Goal: Entertainment & Leisure: Consume media (video, audio)

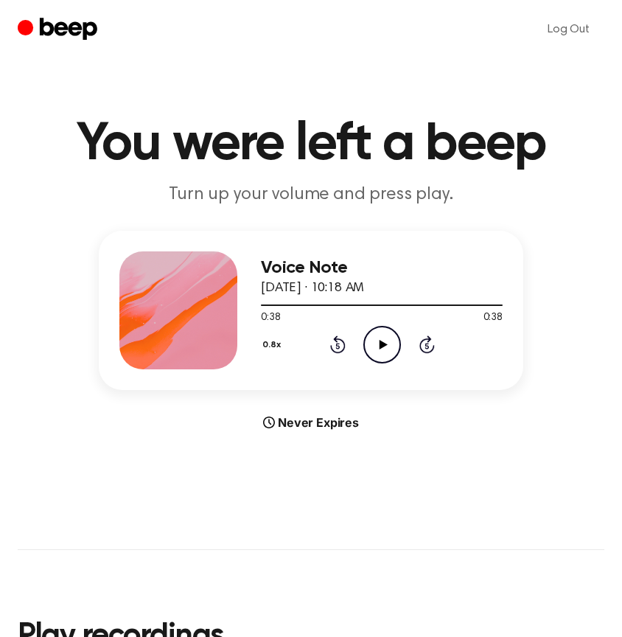
click at [270, 348] on button "0.8x" at bounding box center [274, 344] width 26 height 25
click at [293, 427] on span "1.0x" at bounding box center [285, 433] width 18 height 15
click at [381, 343] on icon at bounding box center [383, 345] width 8 height 10
click at [381, 343] on icon "Pause Audio" at bounding box center [382, 345] width 38 height 38
click at [381, 343] on icon at bounding box center [383, 345] width 8 height 10
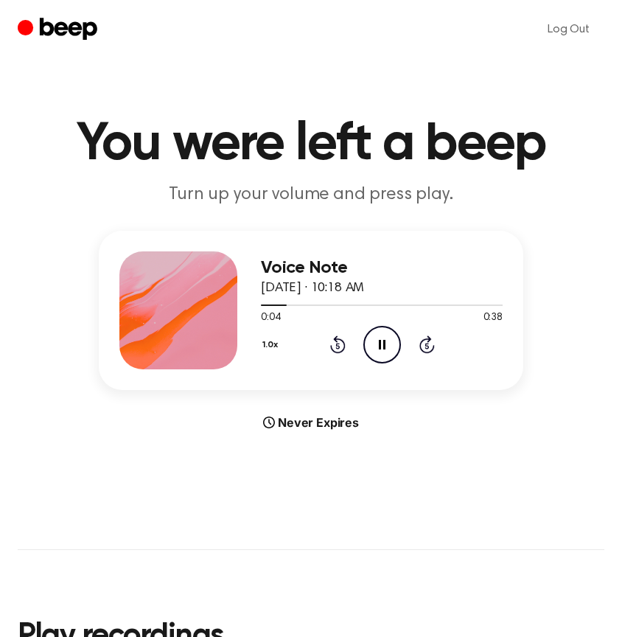
click at [381, 343] on icon "Pause Audio" at bounding box center [382, 345] width 38 height 38
click at [381, 343] on icon at bounding box center [383, 345] width 8 height 10
click at [381, 343] on icon "Pause Audio" at bounding box center [382, 345] width 38 height 38
click at [381, 343] on icon at bounding box center [383, 345] width 8 height 10
click at [383, 343] on icon at bounding box center [382, 345] width 7 height 10
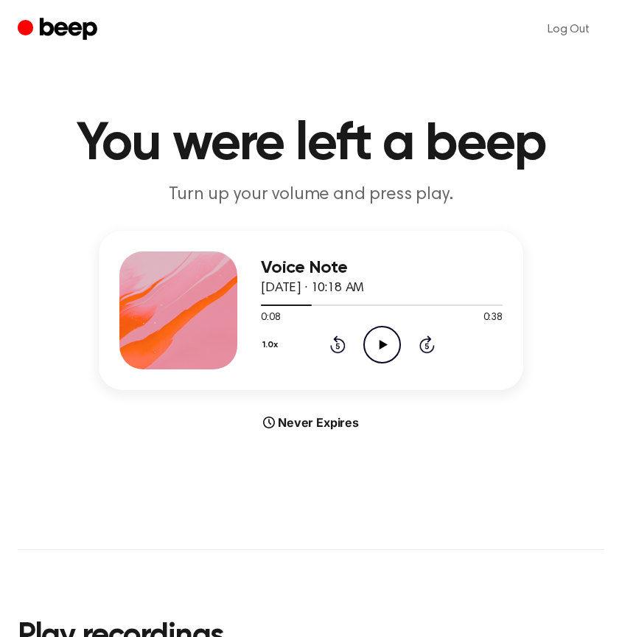
click at [387, 346] on icon "Play Audio" at bounding box center [382, 345] width 38 height 38
click at [387, 346] on icon "Pause Audio" at bounding box center [382, 345] width 38 height 38
click at [387, 346] on icon "Play Audio" at bounding box center [382, 345] width 38 height 38
click at [387, 346] on icon "Pause Audio" at bounding box center [382, 345] width 38 height 38
click at [386, 352] on icon "Play Audio" at bounding box center [382, 345] width 38 height 38
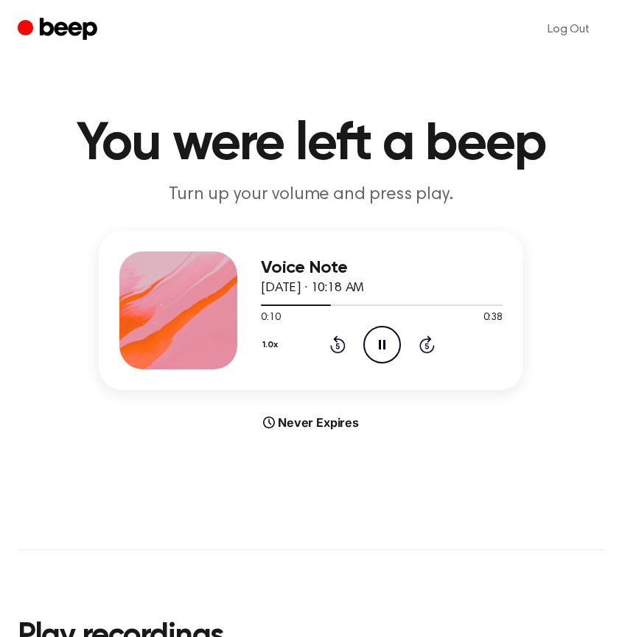
click at [384, 349] on icon "Pause Audio" at bounding box center [382, 345] width 38 height 38
click at [384, 349] on icon "Play Audio" at bounding box center [382, 345] width 38 height 38
click at [384, 349] on icon "Pause Audio" at bounding box center [382, 345] width 38 height 38
click at [383, 352] on icon "Play Audio" at bounding box center [382, 345] width 38 height 38
click at [383, 352] on icon "Pause Audio" at bounding box center [382, 345] width 38 height 38
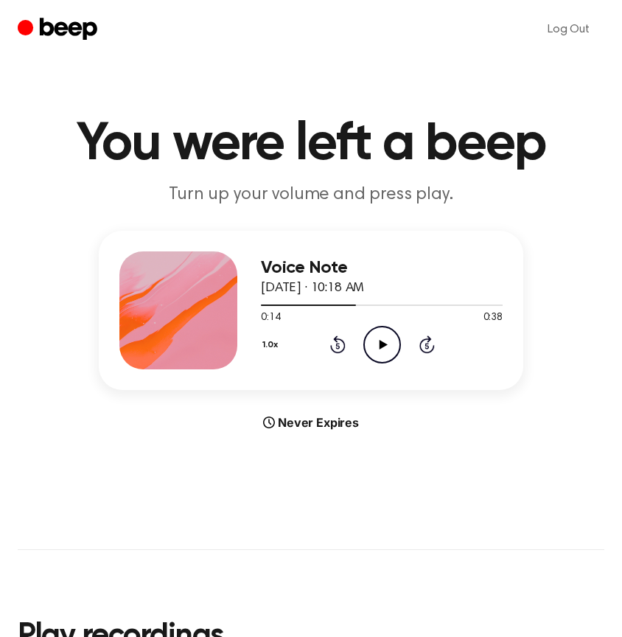
click at [380, 338] on icon "Play Audio" at bounding box center [382, 345] width 38 height 38
click at [380, 338] on icon "Pause Audio" at bounding box center [382, 345] width 38 height 38
click at [331, 346] on icon at bounding box center [337, 344] width 15 height 18
click at [368, 347] on icon "Play Audio" at bounding box center [382, 345] width 38 height 38
click at [372, 351] on icon "Pause Audio" at bounding box center [382, 345] width 38 height 38
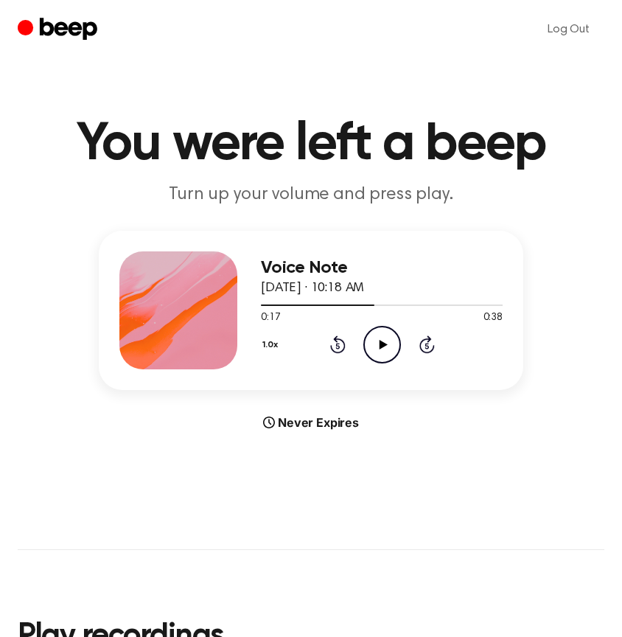
click at [372, 349] on icon "Play Audio" at bounding box center [382, 345] width 38 height 38
click at [336, 349] on icon "Rewind 5 seconds" at bounding box center [337, 344] width 16 height 19
click at [340, 346] on icon "Rewind 5 seconds" at bounding box center [337, 344] width 16 height 19
click at [266, 308] on div at bounding box center [382, 305] width 242 height 12
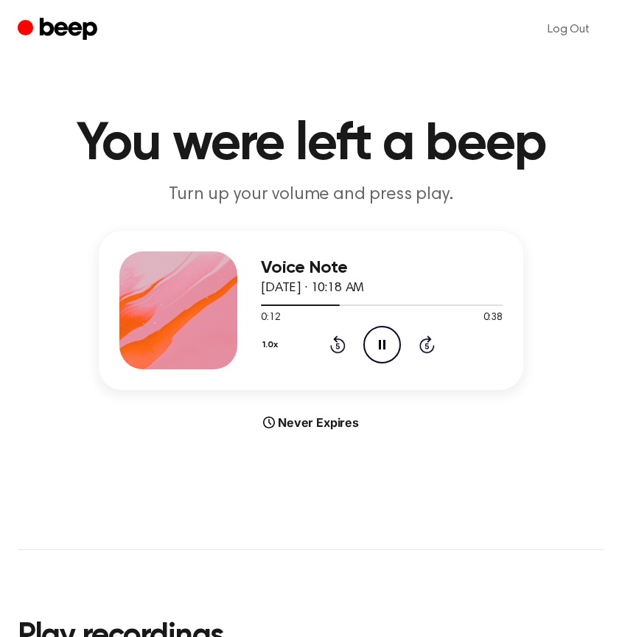
click at [343, 352] on icon "Rewind 5 seconds" at bounding box center [337, 344] width 16 height 19
click at [374, 349] on icon "Pause Audio" at bounding box center [382, 345] width 38 height 38
click at [388, 349] on icon "Play Audio" at bounding box center [382, 345] width 38 height 38
click at [350, 346] on div "1.0x Rewind 5 seconds Pause Audio Skip 5 seconds" at bounding box center [382, 345] width 242 height 38
click at [341, 346] on icon "Rewind 5 seconds" at bounding box center [337, 344] width 16 height 19
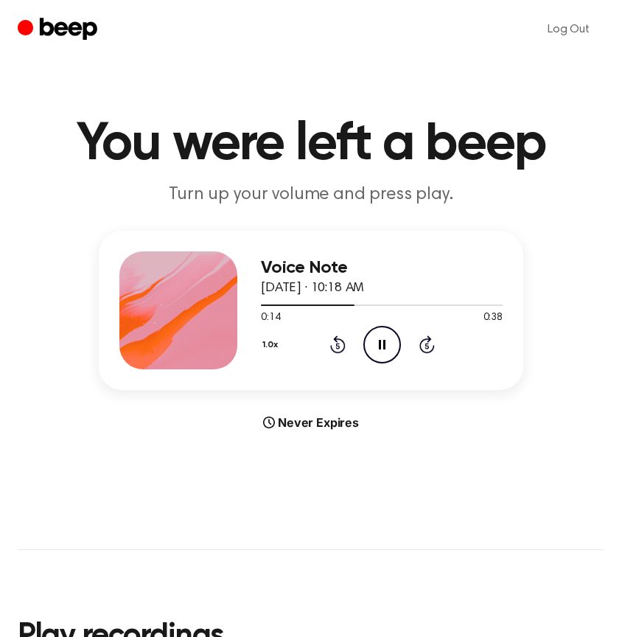
click at [375, 346] on icon "Pause Audio" at bounding box center [382, 345] width 38 height 38
click at [385, 345] on icon at bounding box center [383, 345] width 8 height 10
click at [385, 345] on icon at bounding box center [382, 345] width 7 height 10
click at [385, 345] on icon at bounding box center [383, 345] width 8 height 10
click at [343, 339] on icon "Rewind 5 seconds" at bounding box center [337, 344] width 16 height 19
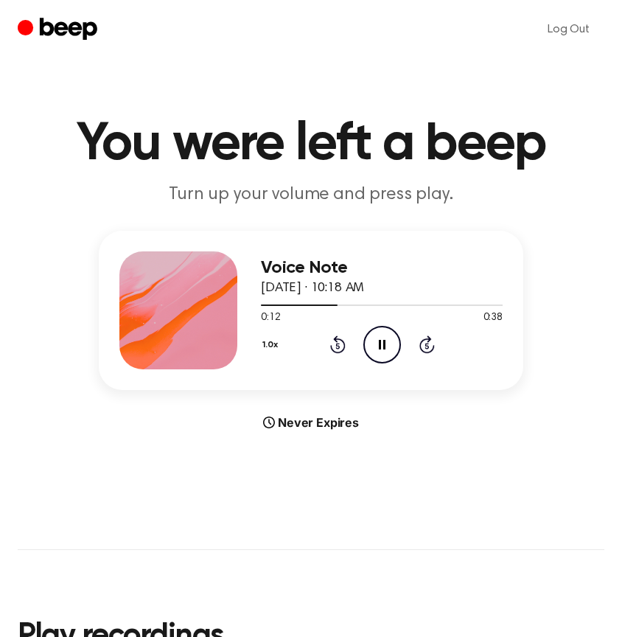
click at [343, 339] on icon "Rewind 5 seconds" at bounding box center [337, 344] width 16 height 19
click at [338, 351] on icon "Rewind 5 seconds" at bounding box center [337, 344] width 16 height 19
click at [345, 346] on icon at bounding box center [337, 344] width 15 height 18
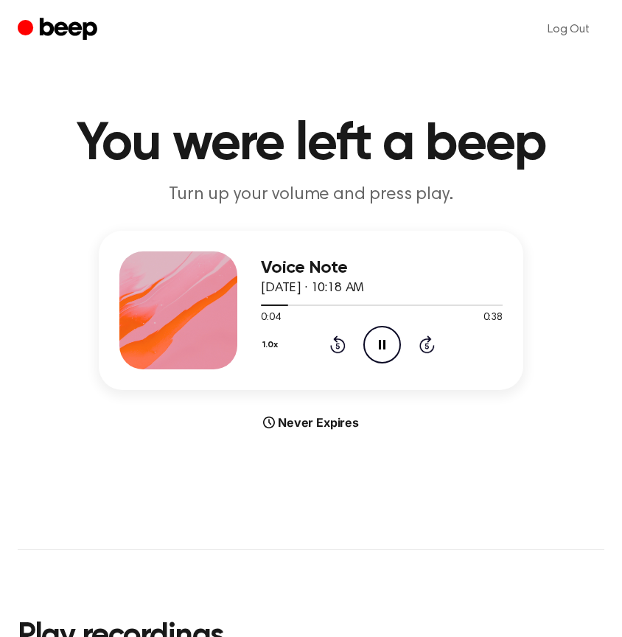
click at [384, 346] on icon at bounding box center [382, 345] width 7 height 10
click at [384, 346] on icon at bounding box center [383, 345] width 8 height 10
click at [384, 346] on icon at bounding box center [382, 345] width 7 height 10
click at [390, 339] on icon "Play Audio" at bounding box center [382, 345] width 38 height 38
click at [390, 339] on icon "Pause Audio" at bounding box center [382, 345] width 38 height 38
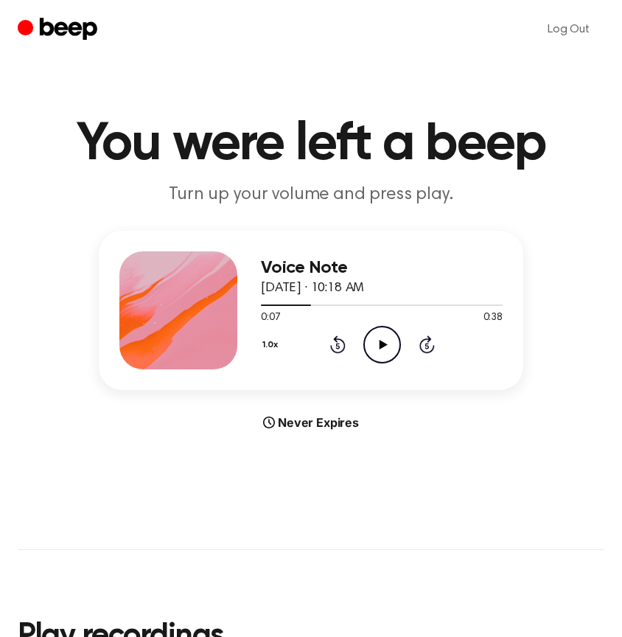
click at [390, 339] on icon "Play Audio" at bounding box center [382, 345] width 38 height 38
click at [350, 345] on div "1.0x Rewind 5 seconds Pause Audio Skip 5 seconds" at bounding box center [382, 345] width 242 height 38
click at [341, 345] on icon "Rewind 5 seconds" at bounding box center [337, 344] width 16 height 19
click at [385, 342] on icon at bounding box center [382, 345] width 7 height 10
click at [341, 340] on icon at bounding box center [337, 344] width 15 height 18
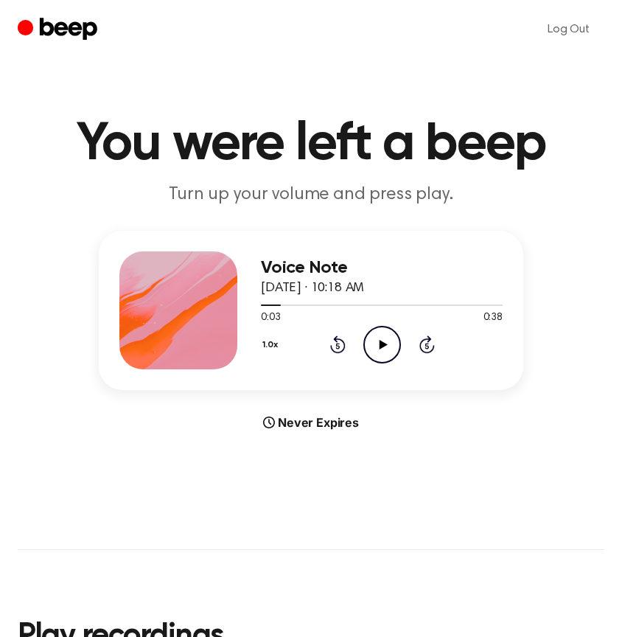
click at [382, 340] on icon "Play Audio" at bounding box center [382, 345] width 38 height 38
click at [386, 343] on icon "Pause Audio" at bounding box center [382, 345] width 38 height 38
click at [377, 341] on icon "Play Audio" at bounding box center [382, 345] width 38 height 38
click at [377, 341] on icon "Pause Audio" at bounding box center [382, 345] width 38 height 38
click at [269, 347] on button "1.0x" at bounding box center [272, 344] width 23 height 25
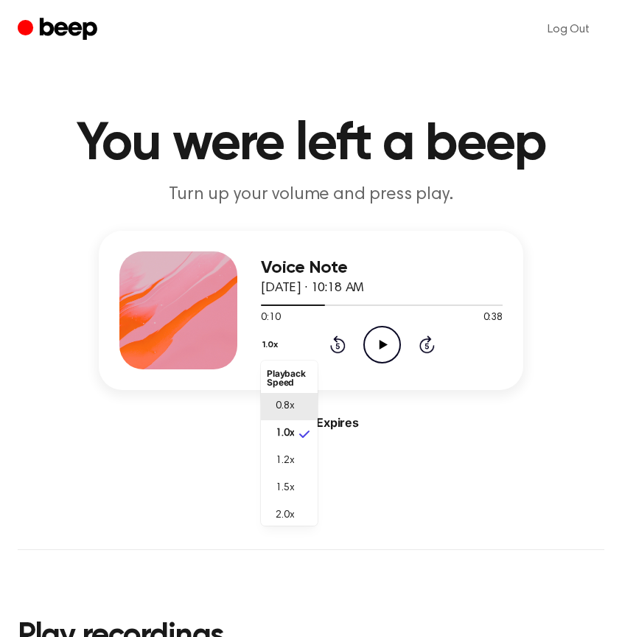
click at [285, 415] on li "0.8x" at bounding box center [289, 406] width 57 height 27
click at [380, 343] on icon at bounding box center [383, 345] width 8 height 10
click at [338, 343] on icon "Rewind 5 seconds" at bounding box center [337, 344] width 16 height 19
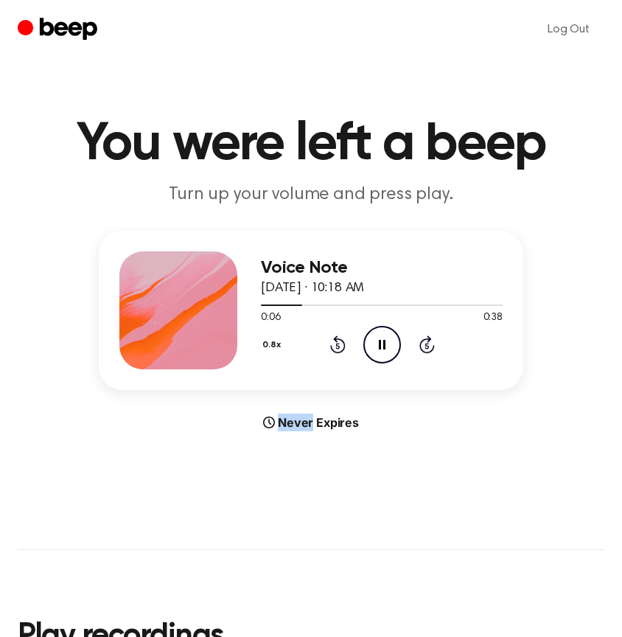
click at [366, 343] on icon "Pause Audio" at bounding box center [382, 345] width 38 height 38
drag, startPoint x: 30, startPoint y: 576, endPoint x: 391, endPoint y: 348, distance: 426.4
click at [391, 348] on icon "Play Audio" at bounding box center [382, 345] width 38 height 38
click at [386, 348] on icon "Pause Audio" at bounding box center [382, 345] width 38 height 38
click at [386, 348] on icon "Play Audio" at bounding box center [382, 345] width 38 height 38
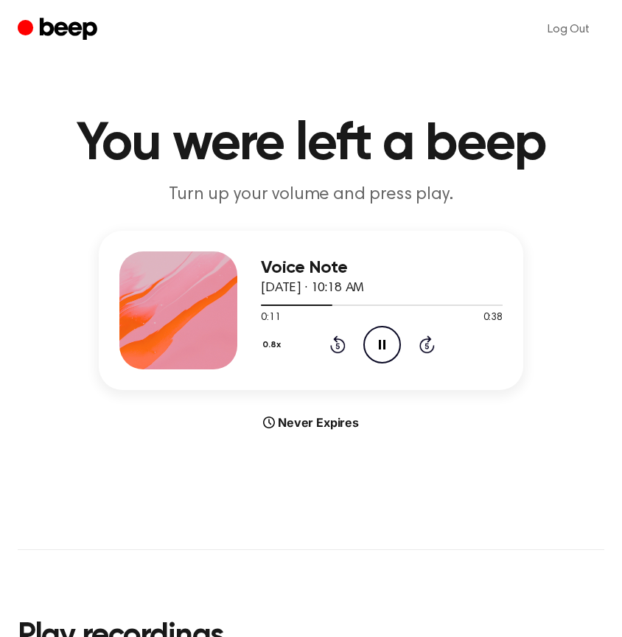
click at [386, 348] on icon "Pause Audio" at bounding box center [382, 345] width 38 height 38
click at [345, 343] on icon "Rewind 5 seconds" at bounding box center [337, 344] width 16 height 19
click at [374, 346] on icon "Play Audio" at bounding box center [382, 345] width 38 height 38
click at [374, 346] on icon "Pause Audio" at bounding box center [382, 345] width 38 height 38
click at [374, 346] on icon "Play Audio" at bounding box center [382, 345] width 38 height 38
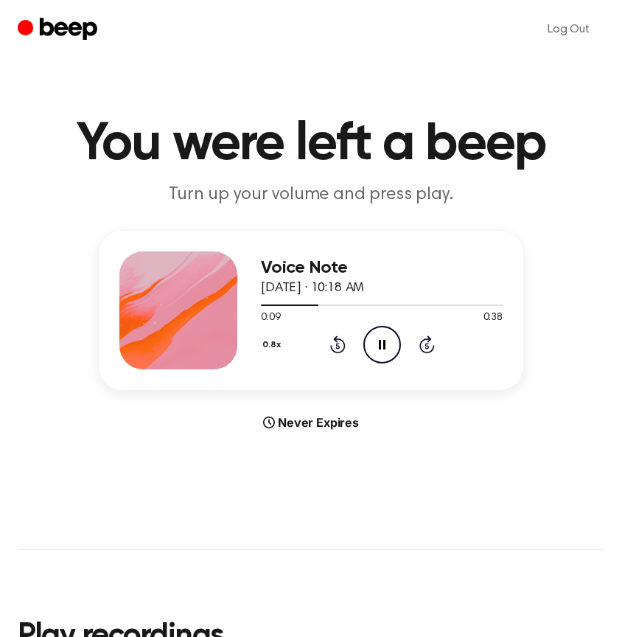
click at [374, 346] on icon "Pause Audio" at bounding box center [382, 345] width 38 height 38
click at [374, 346] on icon "Play Audio" at bounding box center [382, 345] width 38 height 38
click at [374, 346] on icon "Pause Audio" at bounding box center [382, 345] width 38 height 38
click at [374, 346] on icon "Play Audio" at bounding box center [382, 345] width 38 height 38
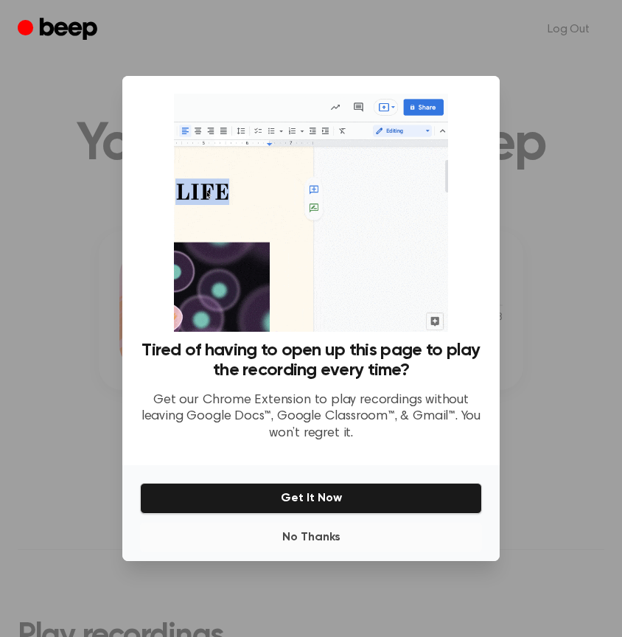
click at [307, 534] on button "No Thanks" at bounding box center [311, 537] width 342 height 29
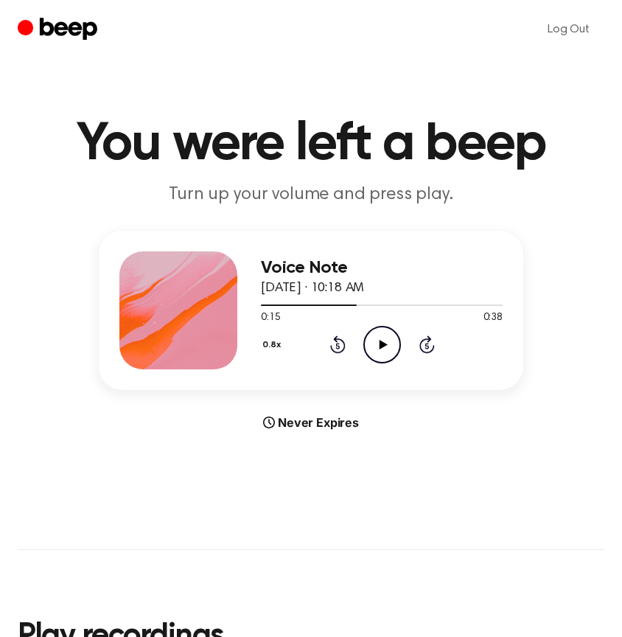
click at [374, 352] on icon "Play Audio" at bounding box center [382, 345] width 38 height 38
click at [345, 346] on icon at bounding box center [337, 344] width 15 height 18
click at [374, 346] on icon "Pause Audio" at bounding box center [382, 345] width 38 height 38
click at [374, 346] on icon "Play Audio" at bounding box center [382, 345] width 38 height 38
click at [374, 346] on icon "Pause Audio" at bounding box center [382, 345] width 38 height 38
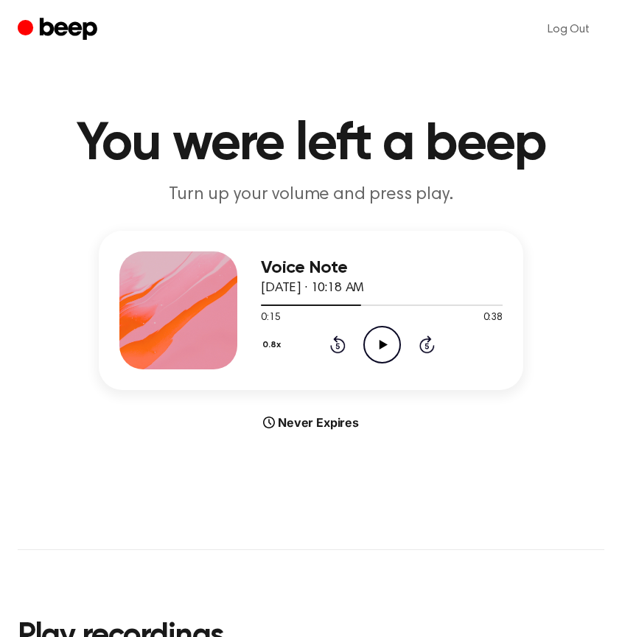
click at [374, 346] on icon "Play Audio" at bounding box center [382, 345] width 38 height 38
click at [345, 346] on icon at bounding box center [337, 344] width 15 height 18
click at [340, 341] on icon "Rewind 5 seconds" at bounding box center [337, 344] width 16 height 19
click at [377, 340] on icon "Pause Audio" at bounding box center [382, 345] width 38 height 38
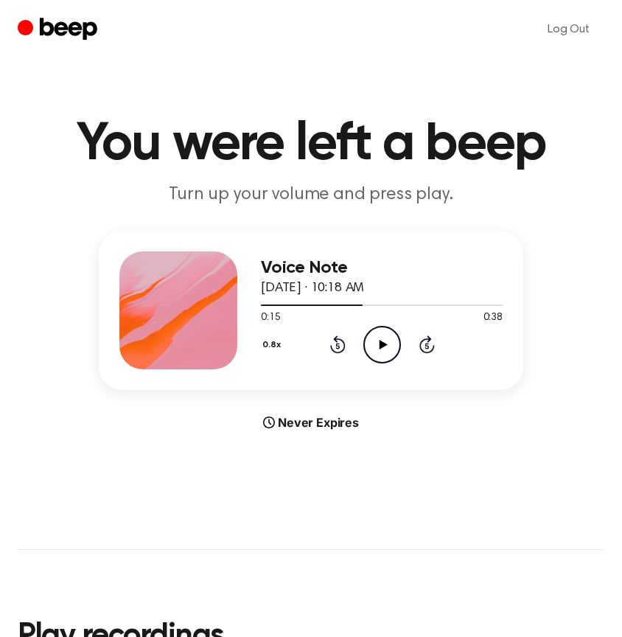
click at [343, 343] on icon at bounding box center [337, 344] width 15 height 18
click at [380, 347] on icon at bounding box center [383, 345] width 8 height 10
click at [380, 347] on icon at bounding box center [382, 345] width 7 height 10
click at [335, 342] on icon at bounding box center [337, 344] width 15 height 18
click at [380, 349] on icon "Play Audio" at bounding box center [382, 345] width 38 height 38
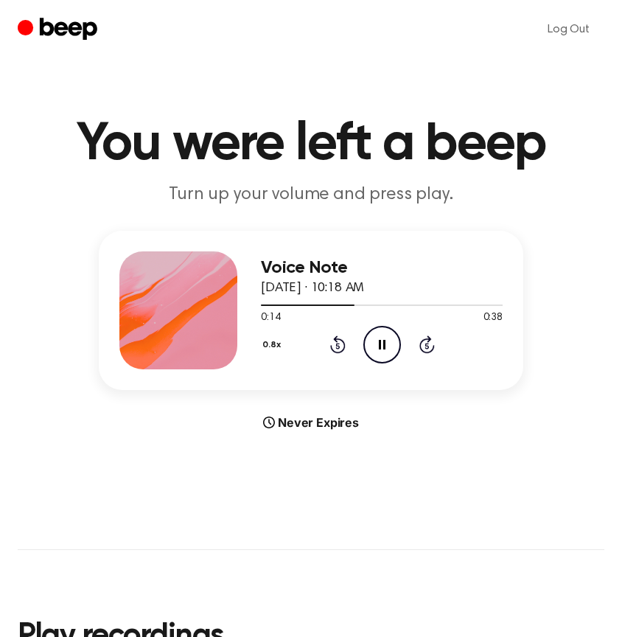
click at [380, 349] on icon "Pause Audio" at bounding box center [382, 345] width 38 height 38
click at [385, 346] on icon "Play Audio" at bounding box center [382, 345] width 38 height 38
click at [385, 346] on icon at bounding box center [382, 345] width 7 height 10
click at [334, 346] on icon "Rewind 5 seconds" at bounding box center [337, 344] width 16 height 19
click at [383, 352] on icon "Play Audio" at bounding box center [382, 345] width 38 height 38
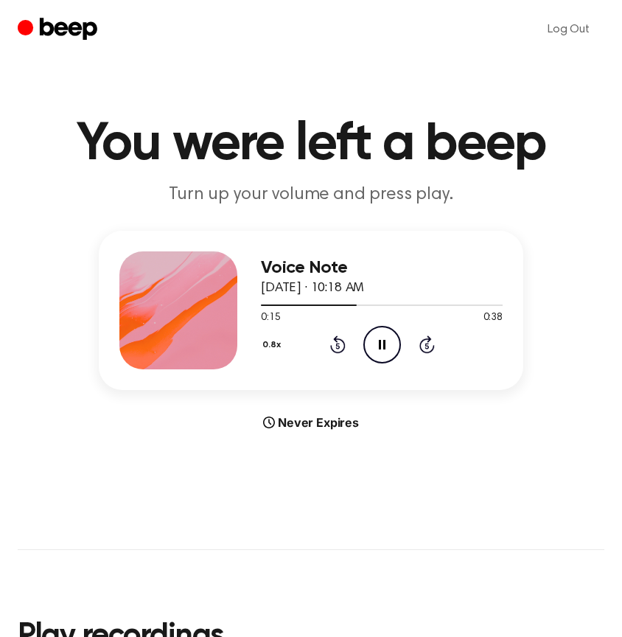
click at [380, 351] on icon "Pause Audio" at bounding box center [382, 345] width 38 height 38
click at [380, 351] on icon "Play Audio" at bounding box center [382, 345] width 38 height 38
click at [380, 351] on icon "Pause Audio" at bounding box center [382, 345] width 38 height 38
click at [371, 351] on icon "Play Audio" at bounding box center [382, 345] width 38 height 38
click at [343, 346] on icon "Rewind 5 seconds" at bounding box center [337, 344] width 16 height 19
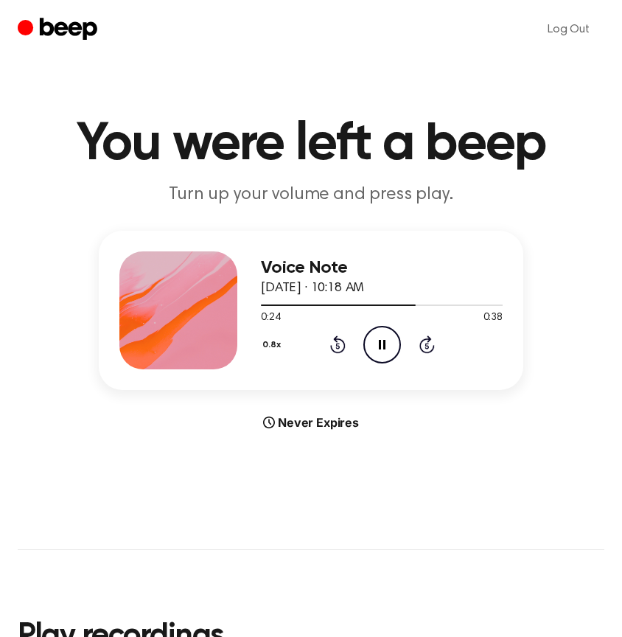
click at [372, 345] on icon "Pause Audio" at bounding box center [382, 345] width 38 height 38
click at [377, 338] on icon "Play Audio" at bounding box center [382, 345] width 38 height 38
click at [378, 338] on icon "Pause Audio" at bounding box center [382, 345] width 38 height 38
click at [378, 338] on icon "Play Audio" at bounding box center [382, 345] width 38 height 38
click at [378, 338] on icon "Pause Audio" at bounding box center [382, 345] width 38 height 38
